Goal: Task Accomplishment & Management: Manage account settings

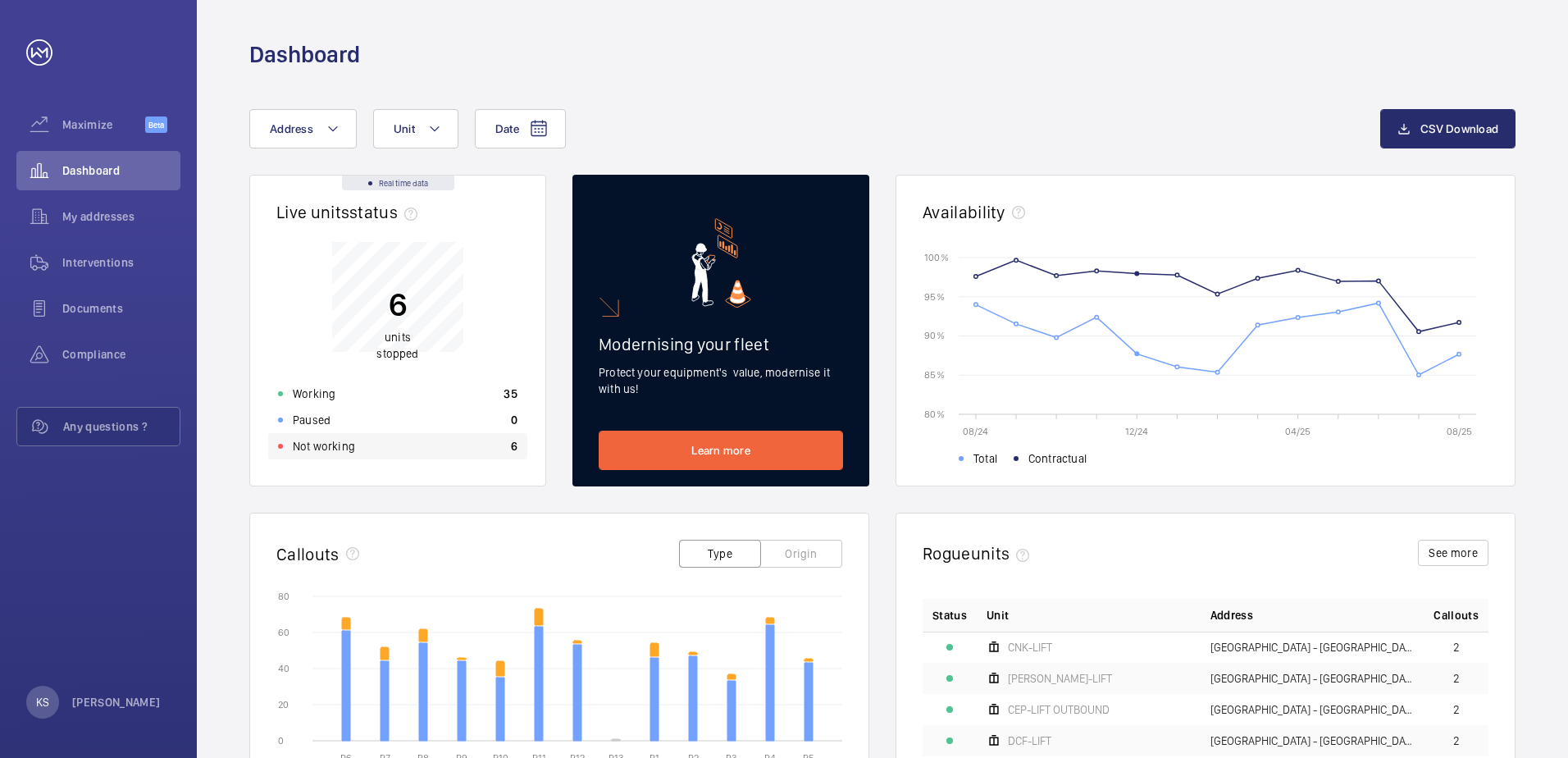
click at [370, 445] on div "Not working 6" at bounding box center [398, 446] width 259 height 26
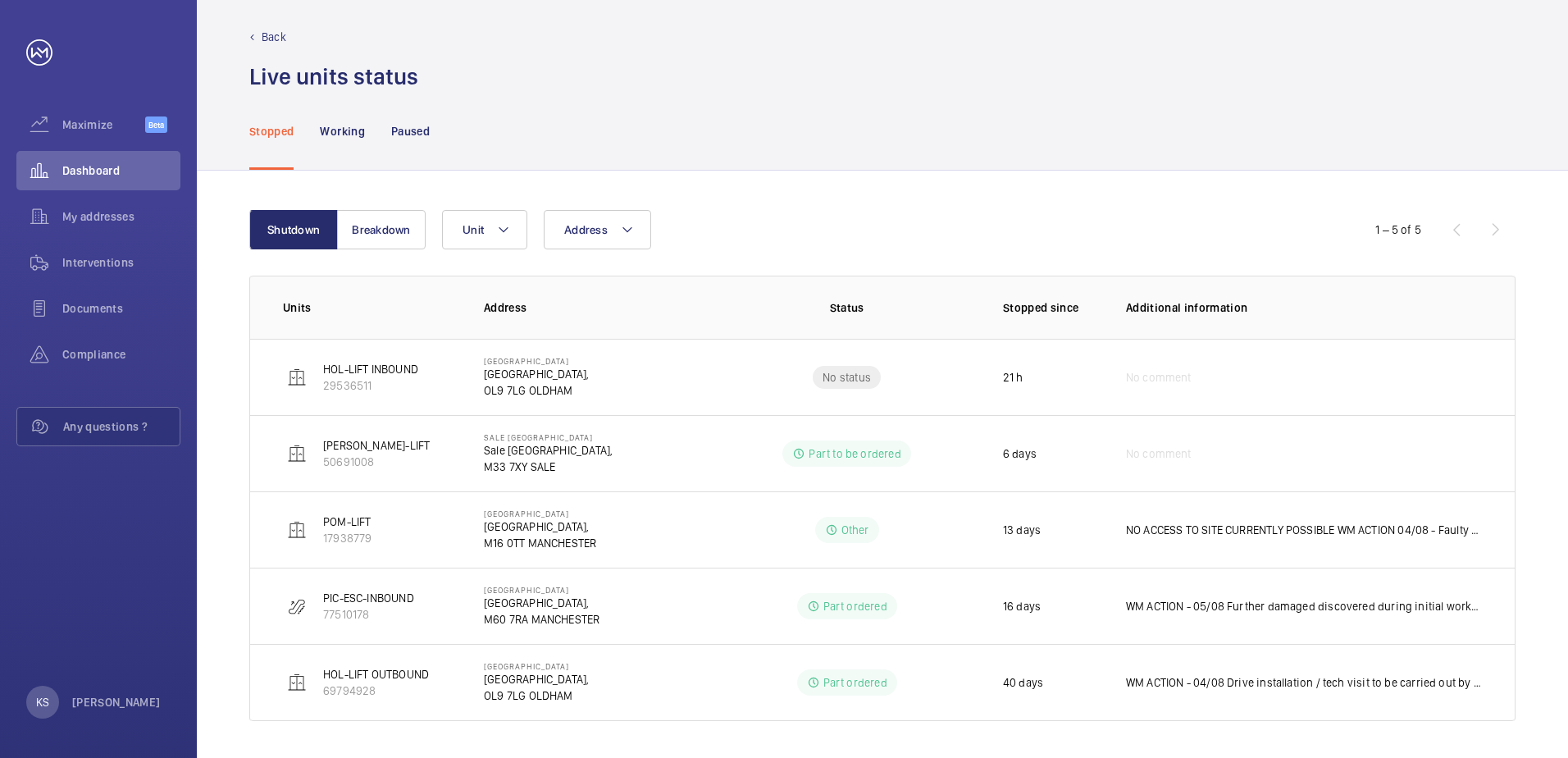
scroll to position [13, 0]
click at [88, 229] on div "My addresses" at bounding box center [98, 216] width 164 height 39
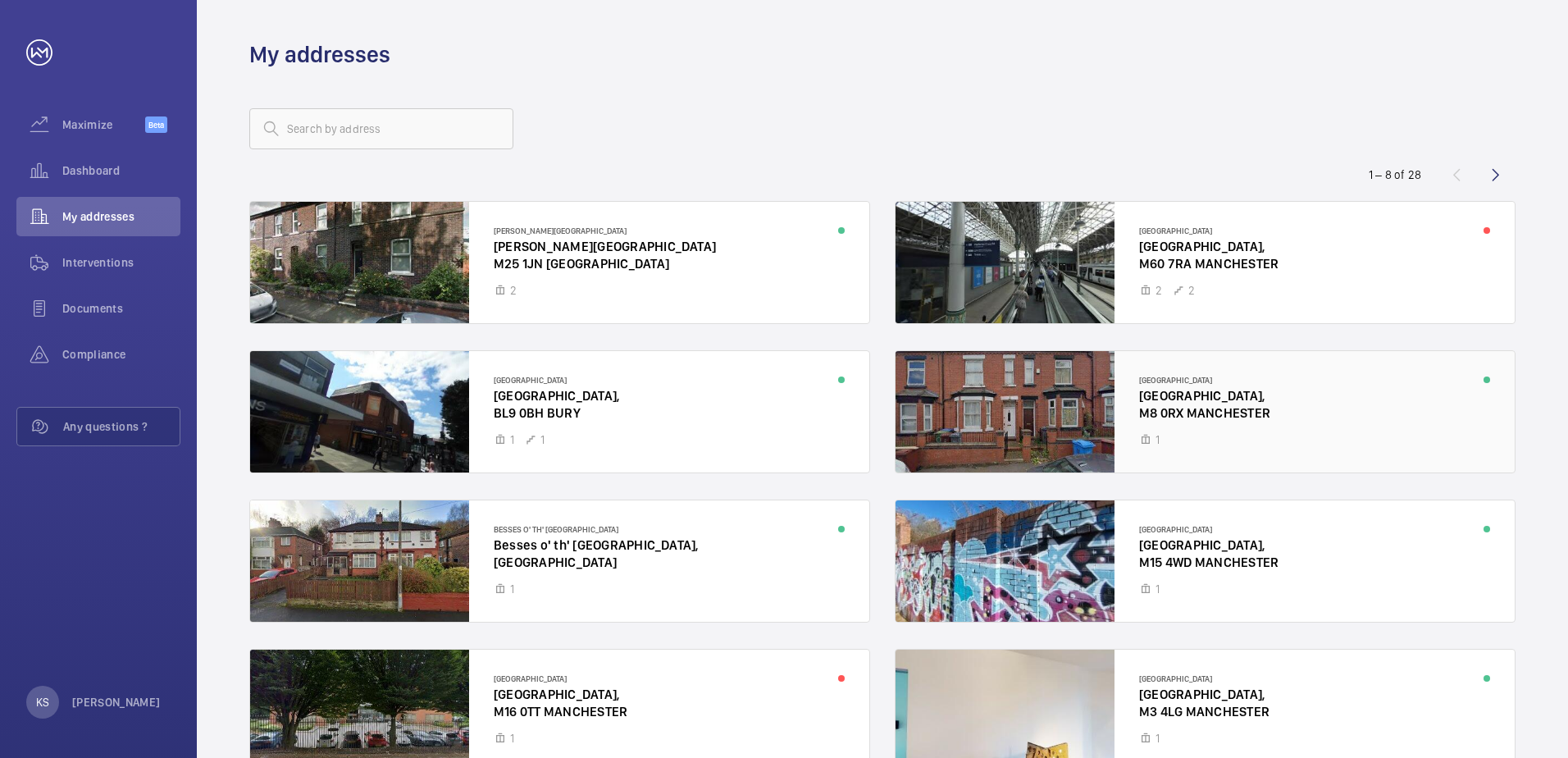
click at [1254, 389] on div at bounding box center [1204, 412] width 619 height 122
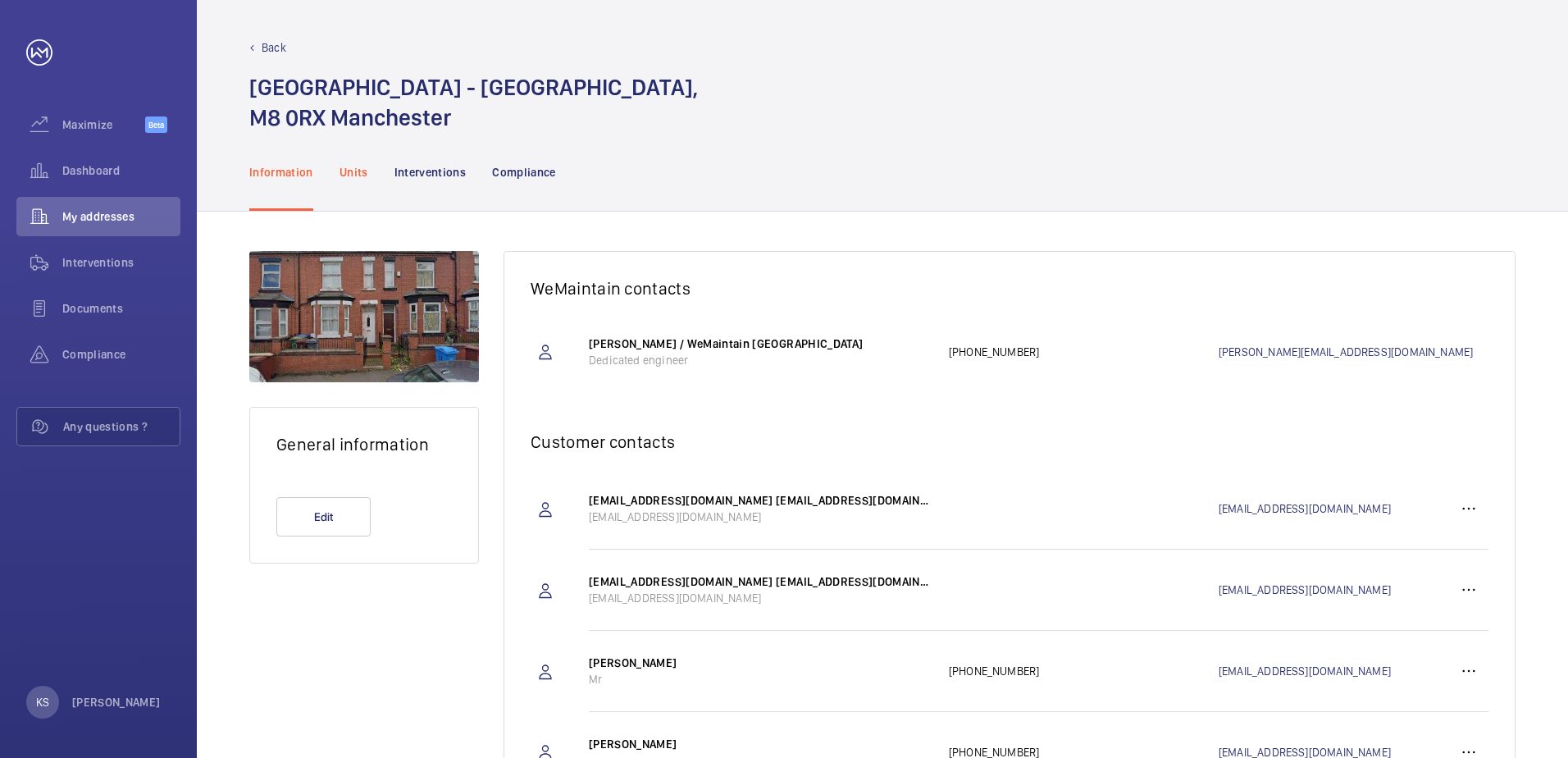
click at [356, 167] on p "Units" at bounding box center [354, 173] width 29 height 16
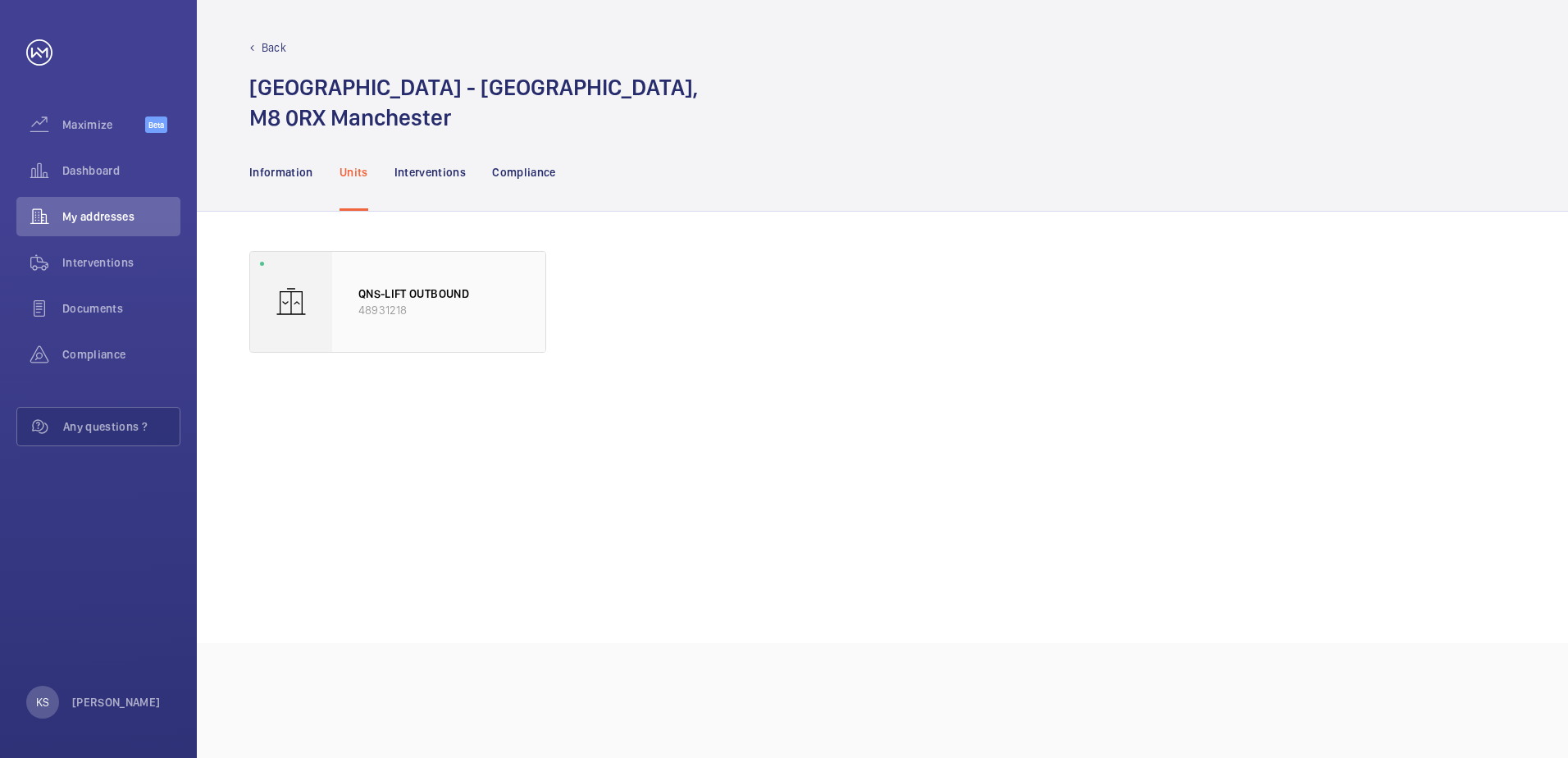
click at [484, 332] on div "QNS-LIFT OUTBOUND 48931218" at bounding box center [439, 302] width 214 height 100
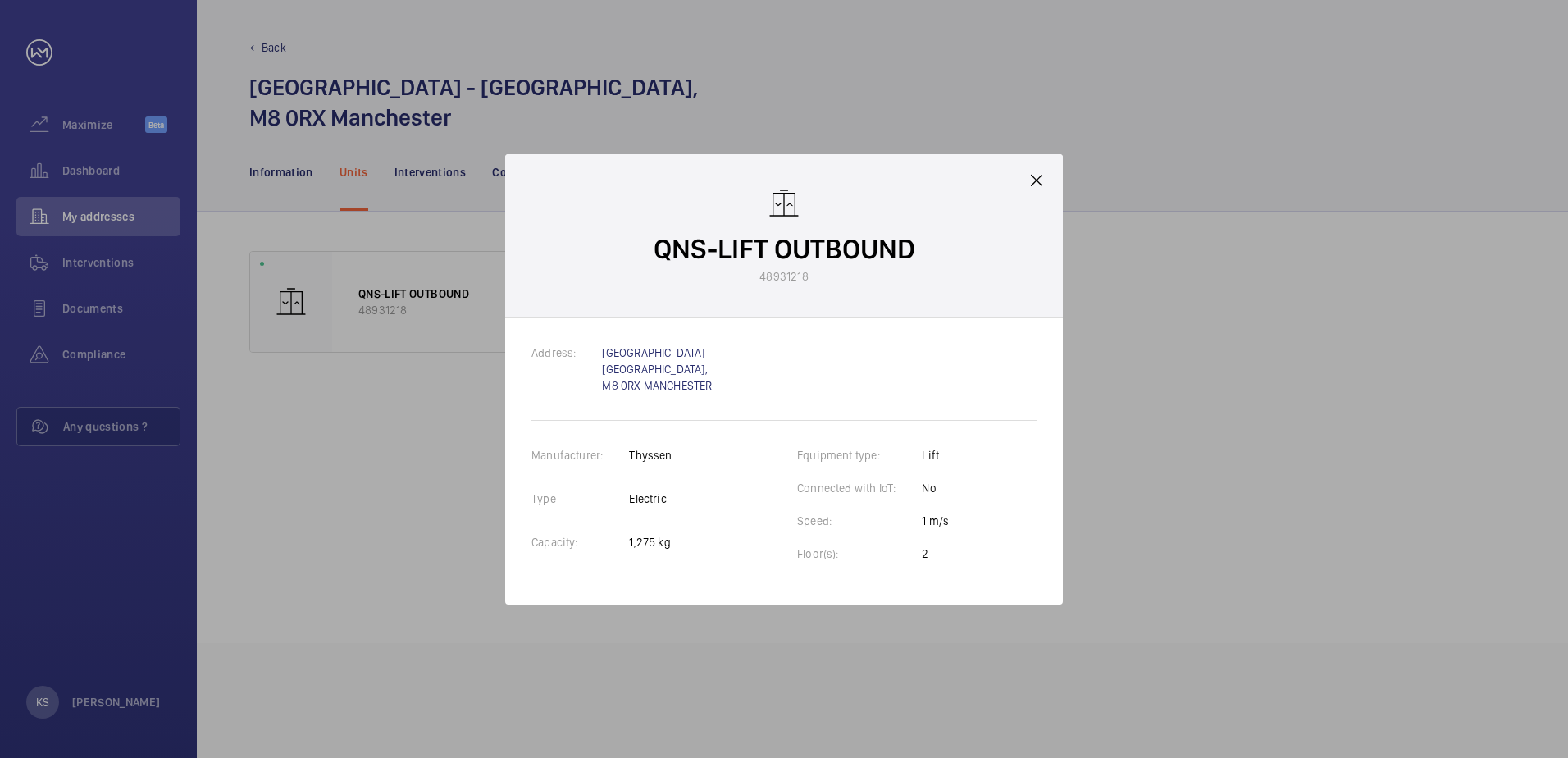
click at [1030, 183] on mat-icon at bounding box center [1036, 181] width 20 height 20
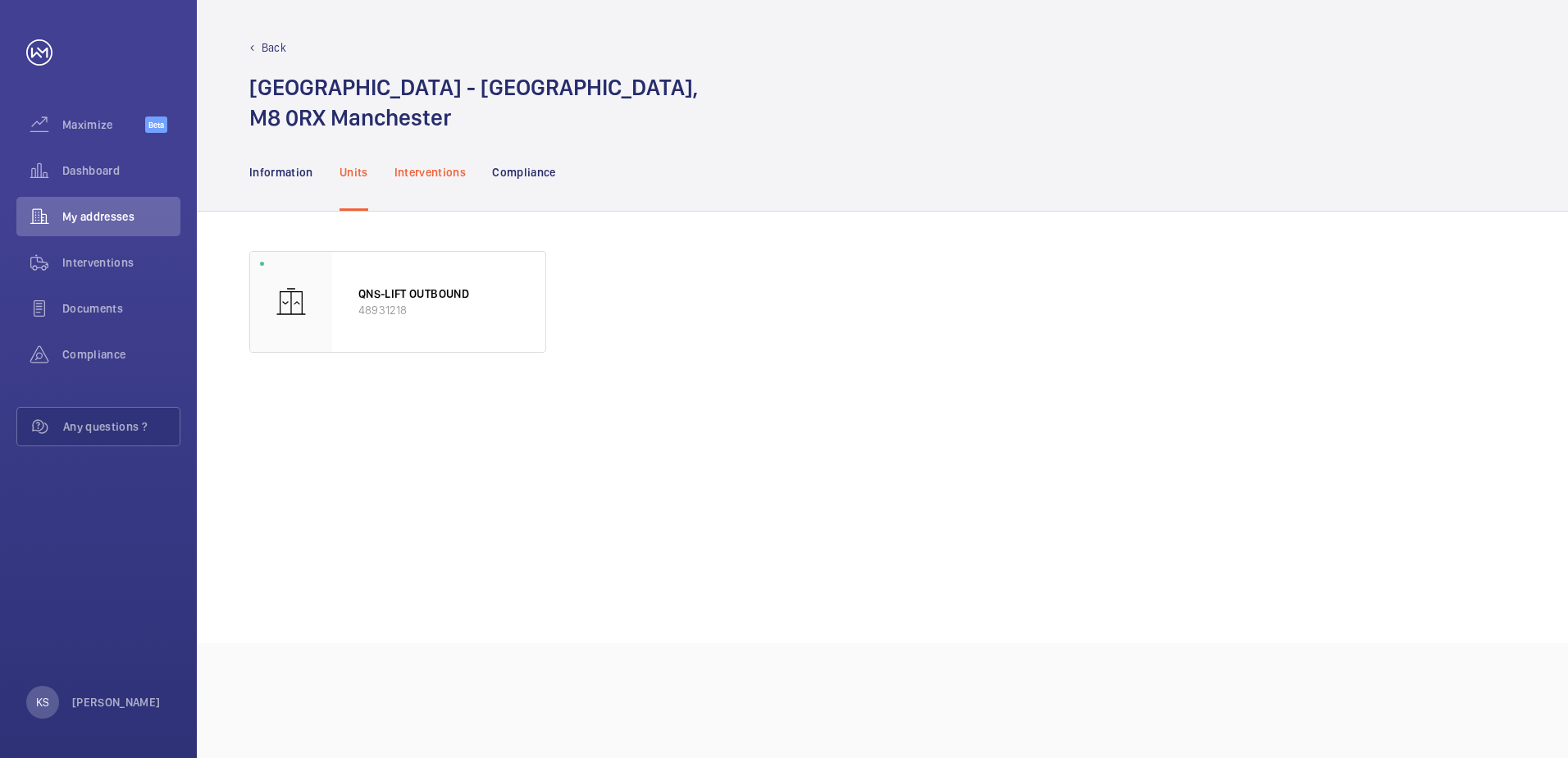
click at [426, 184] on div "Interventions" at bounding box center [431, 172] width 72 height 78
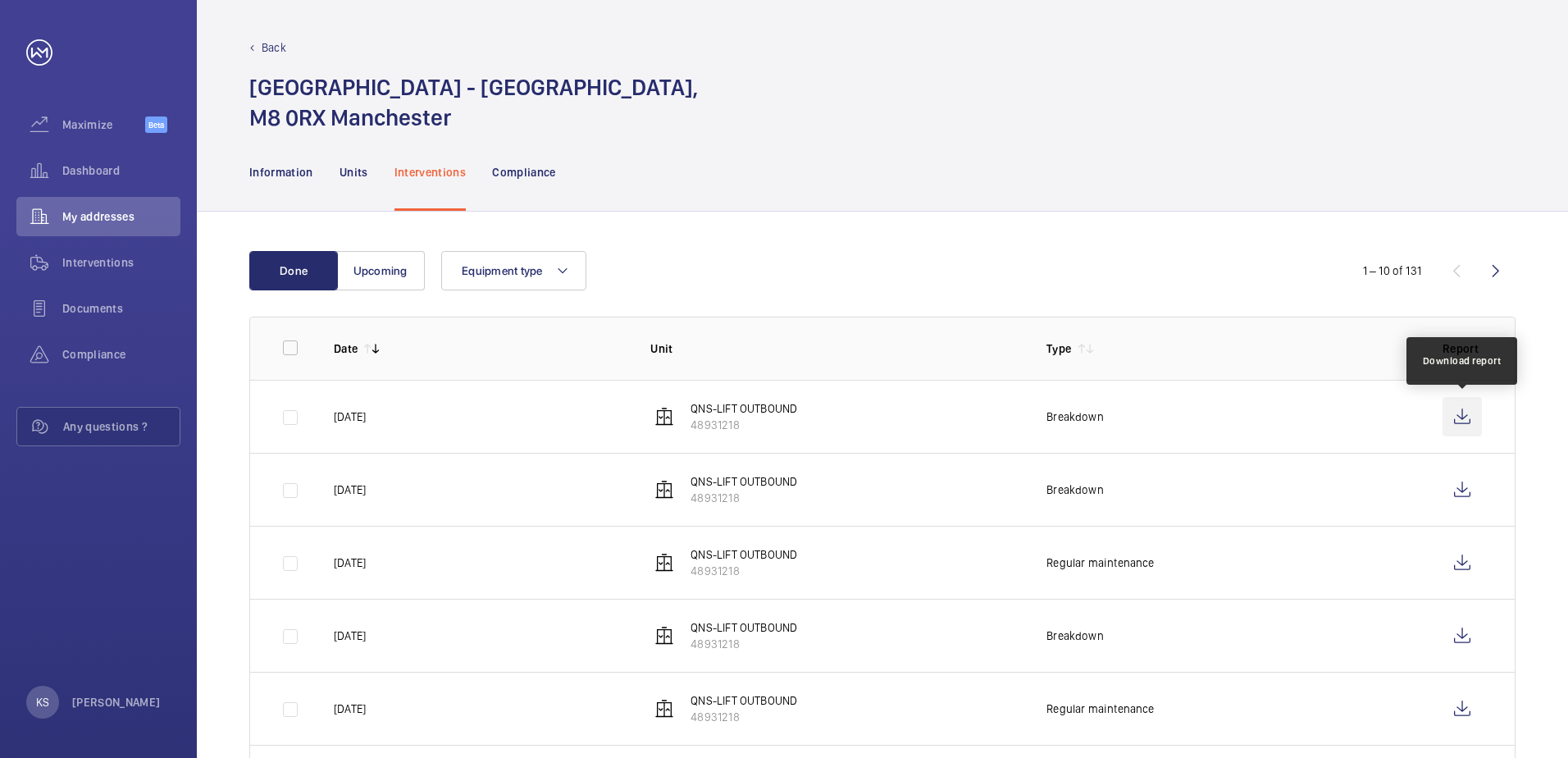
click at [1462, 418] on wm-front-icon-button at bounding box center [1463, 417] width 39 height 39
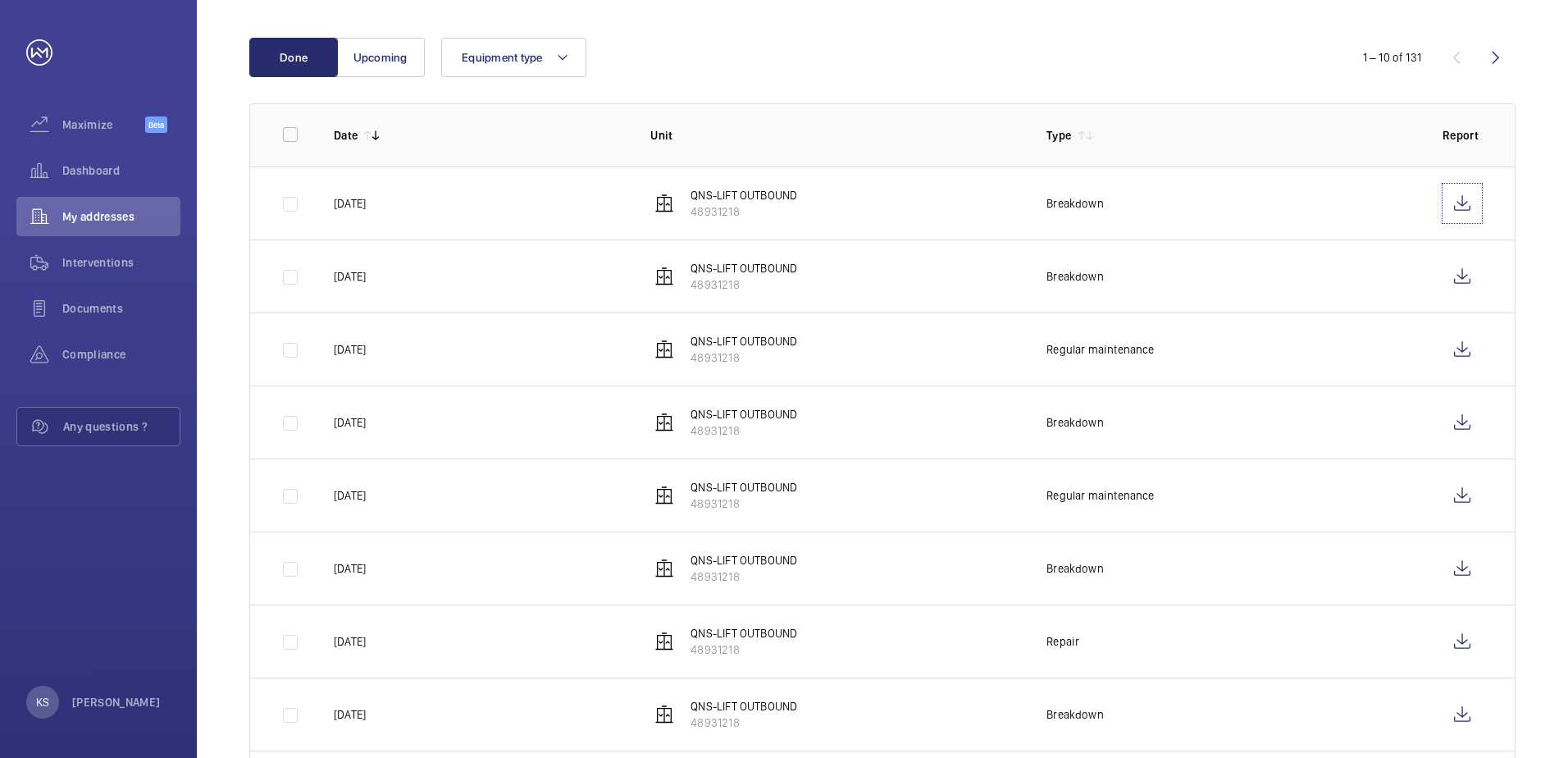
scroll to position [246, 0]
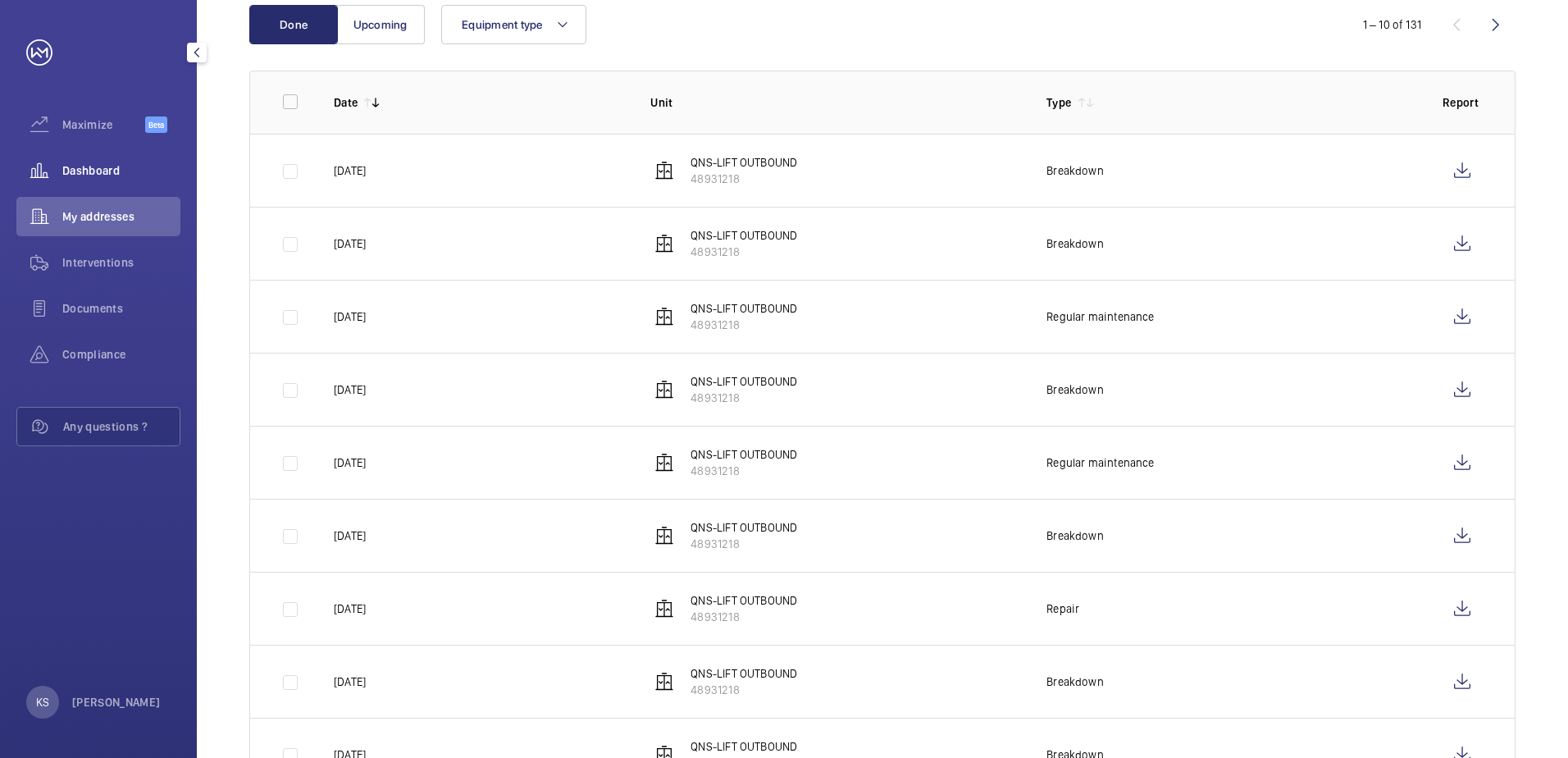
click at [139, 185] on div "Dashboard" at bounding box center [98, 171] width 164 height 39
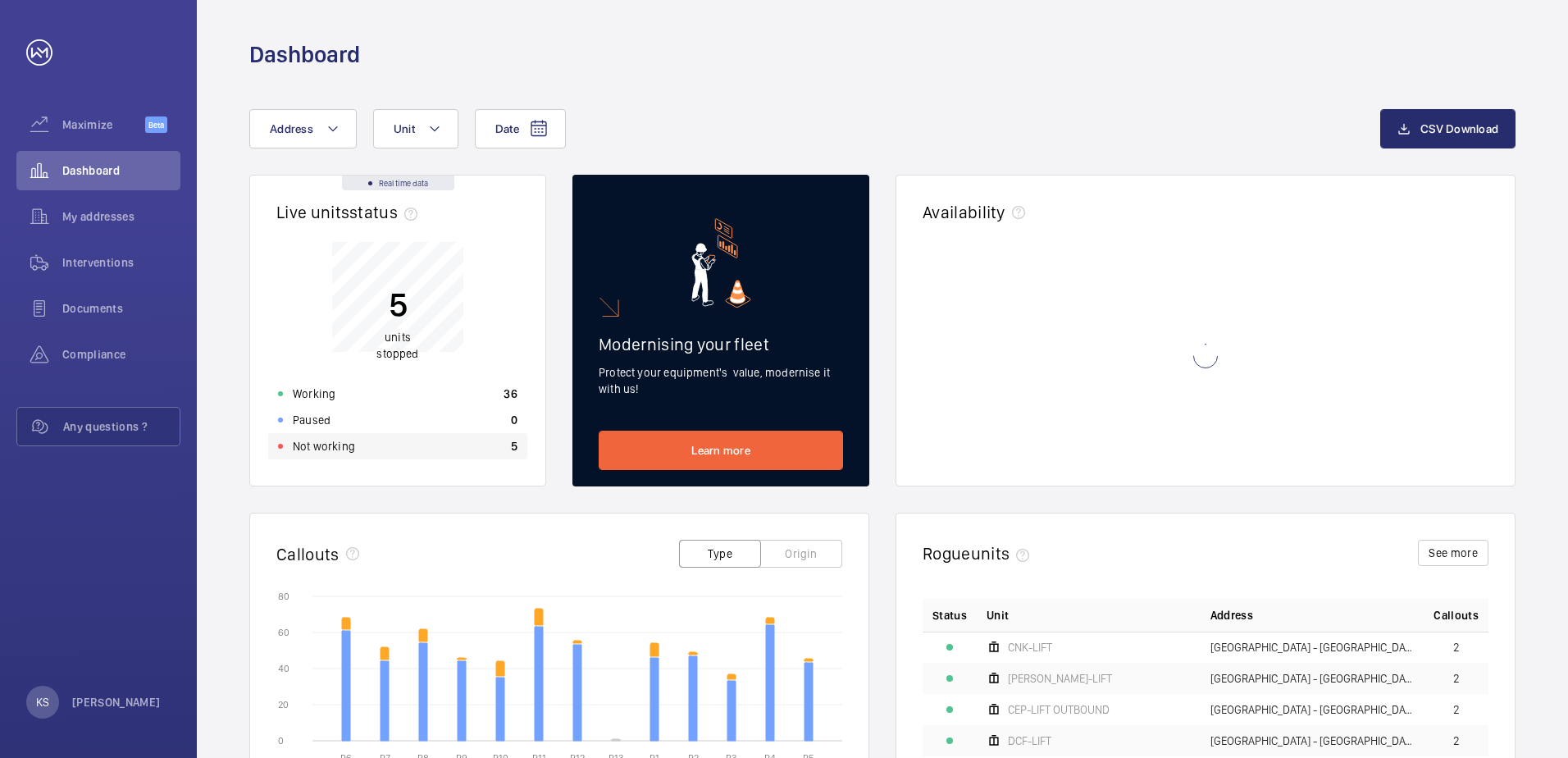
click at [358, 454] on div "Not working 5" at bounding box center [398, 446] width 259 height 26
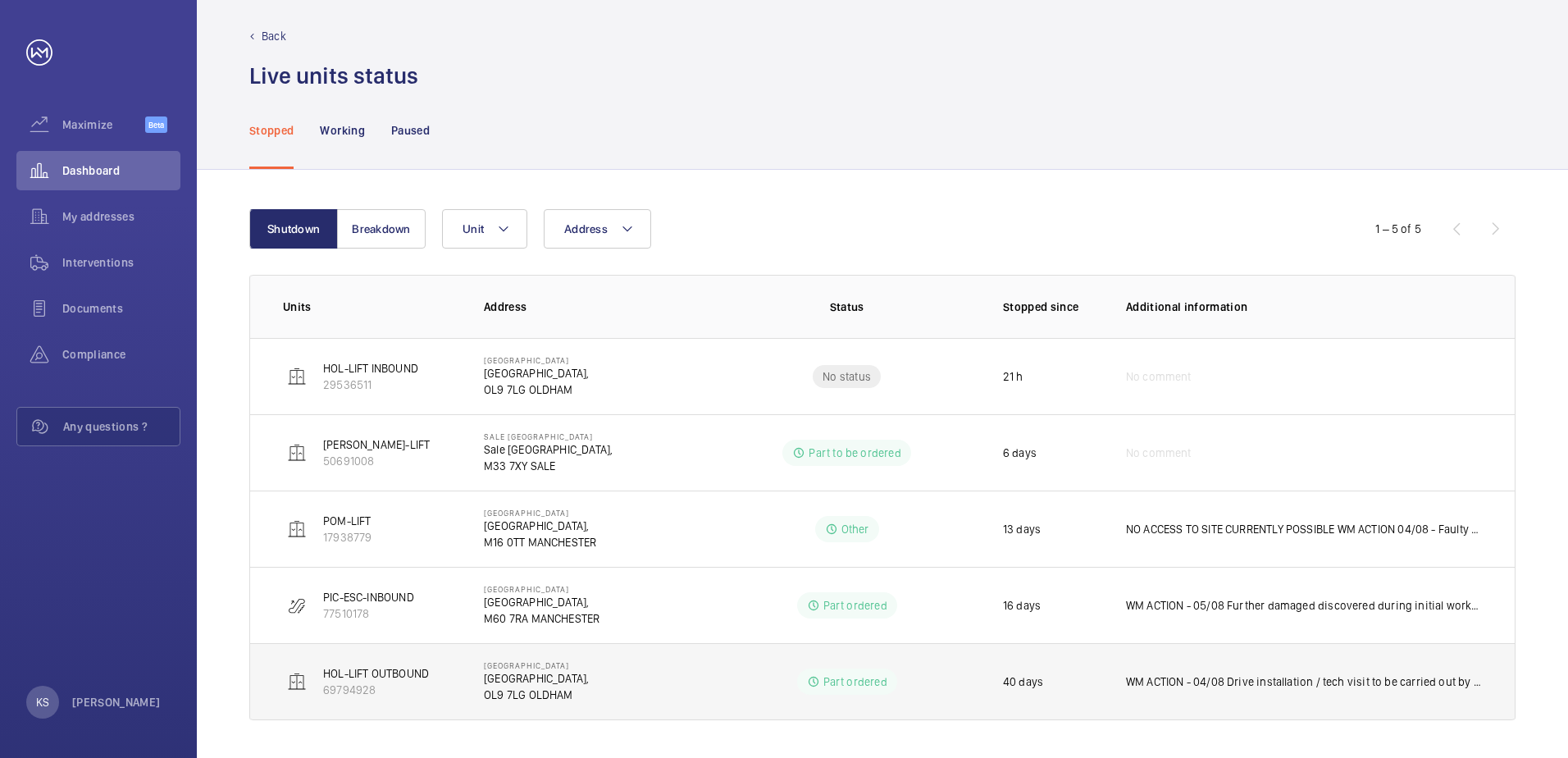
scroll to position [13, 0]
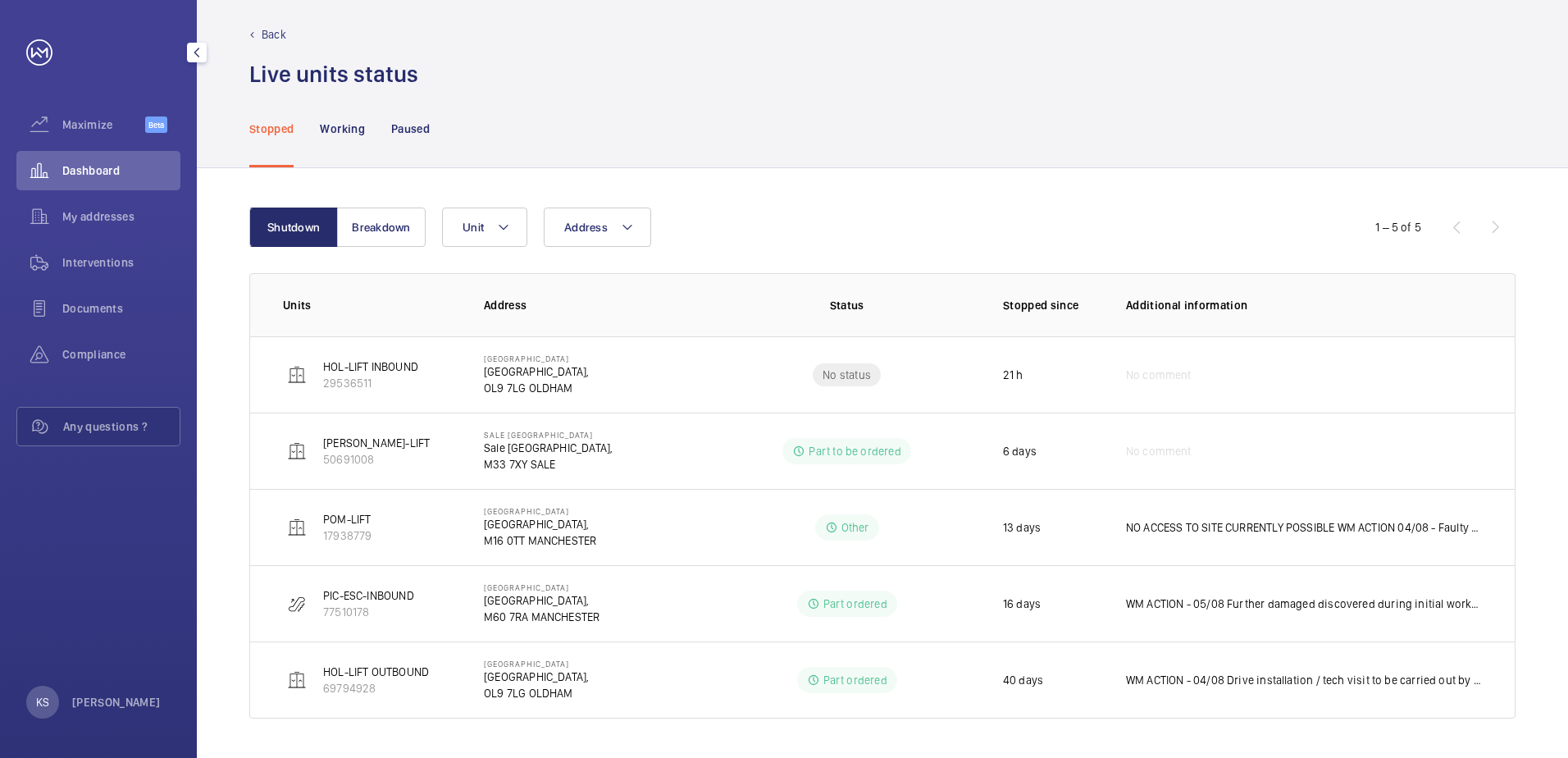
click at [113, 179] on div "Dashboard" at bounding box center [98, 171] width 164 height 39
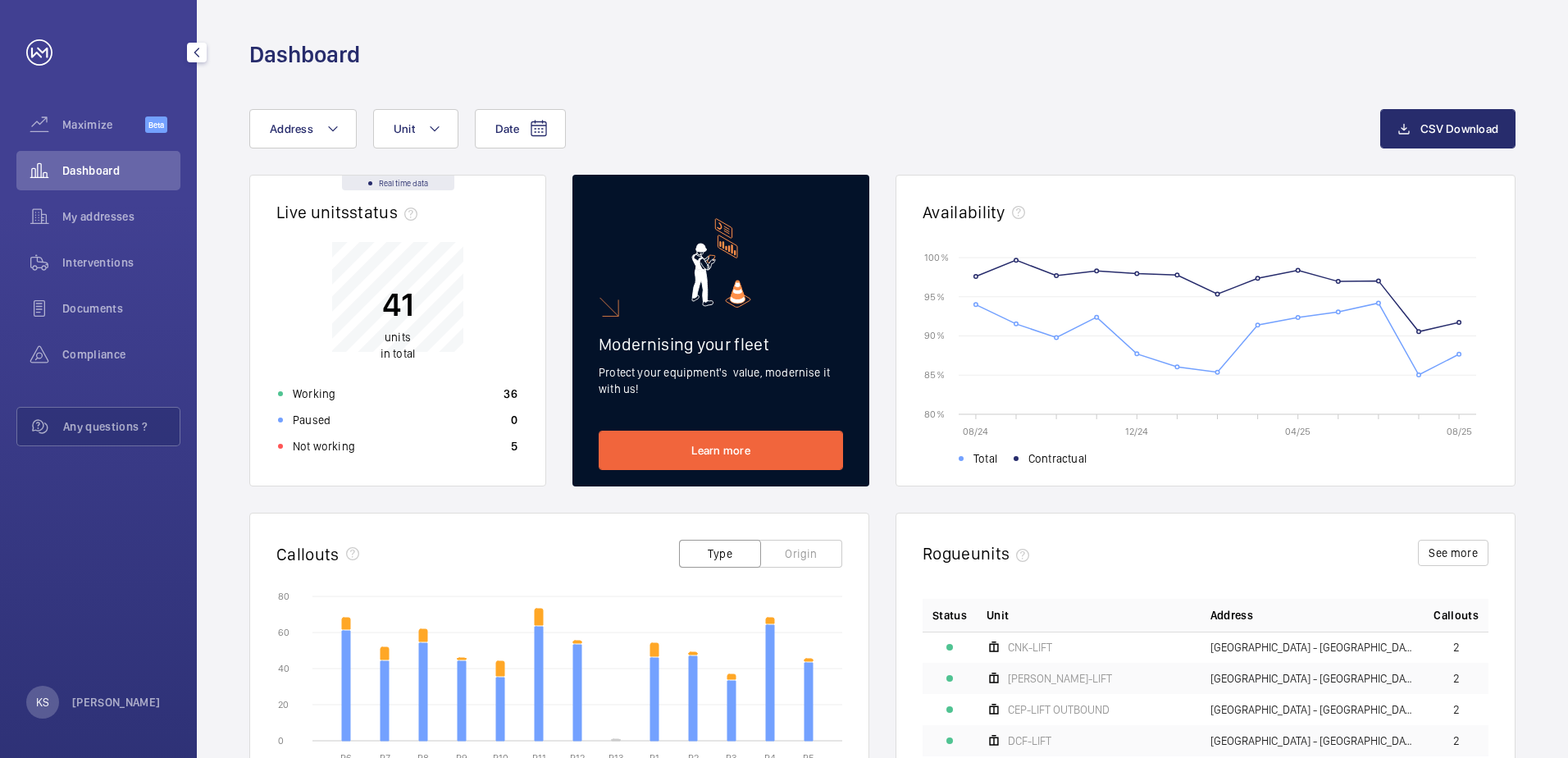
click at [106, 181] on div "Dashboard" at bounding box center [98, 171] width 164 height 39
